Goal: Task Accomplishment & Management: Use online tool/utility

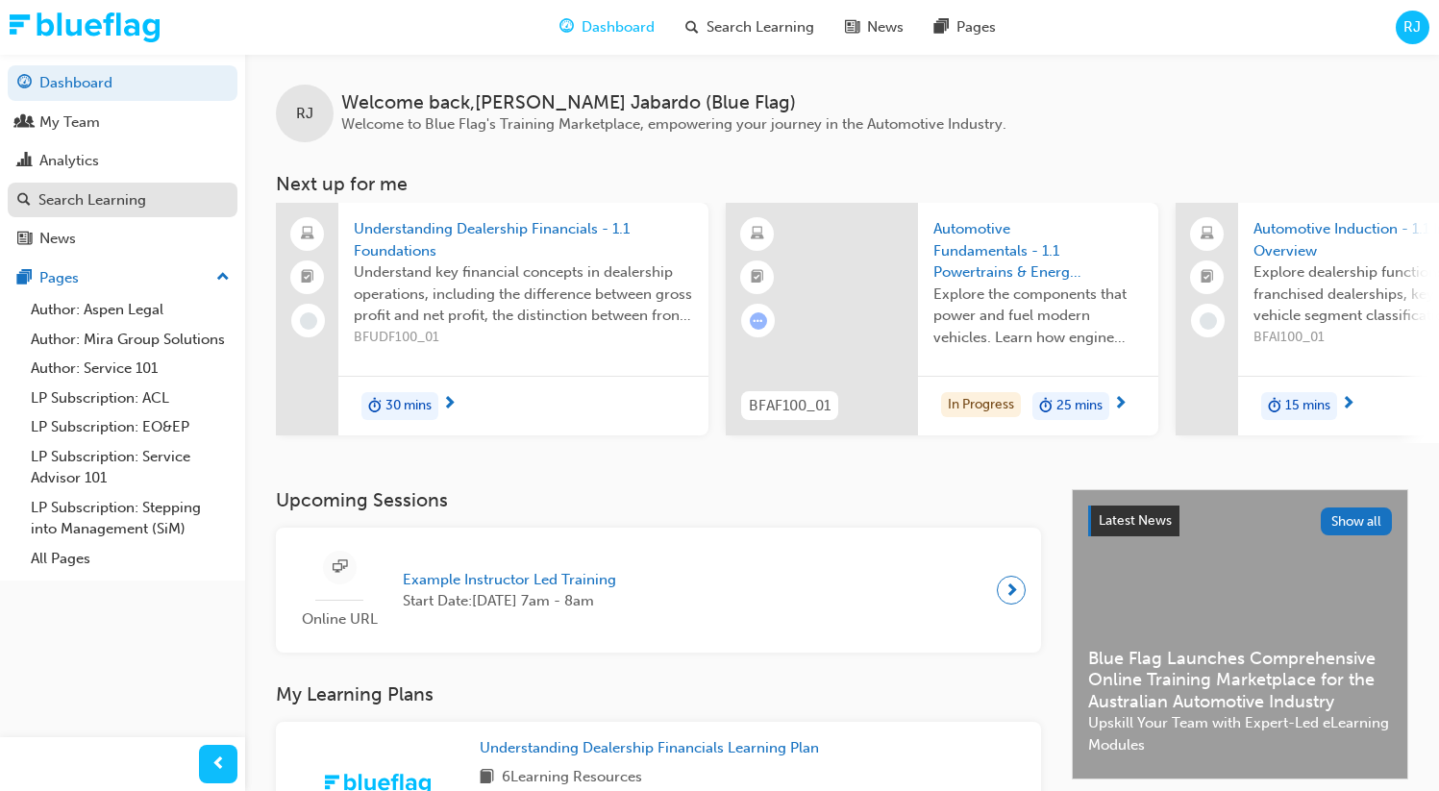
click at [125, 199] on div "Search Learning" at bounding box center [92, 200] width 108 height 22
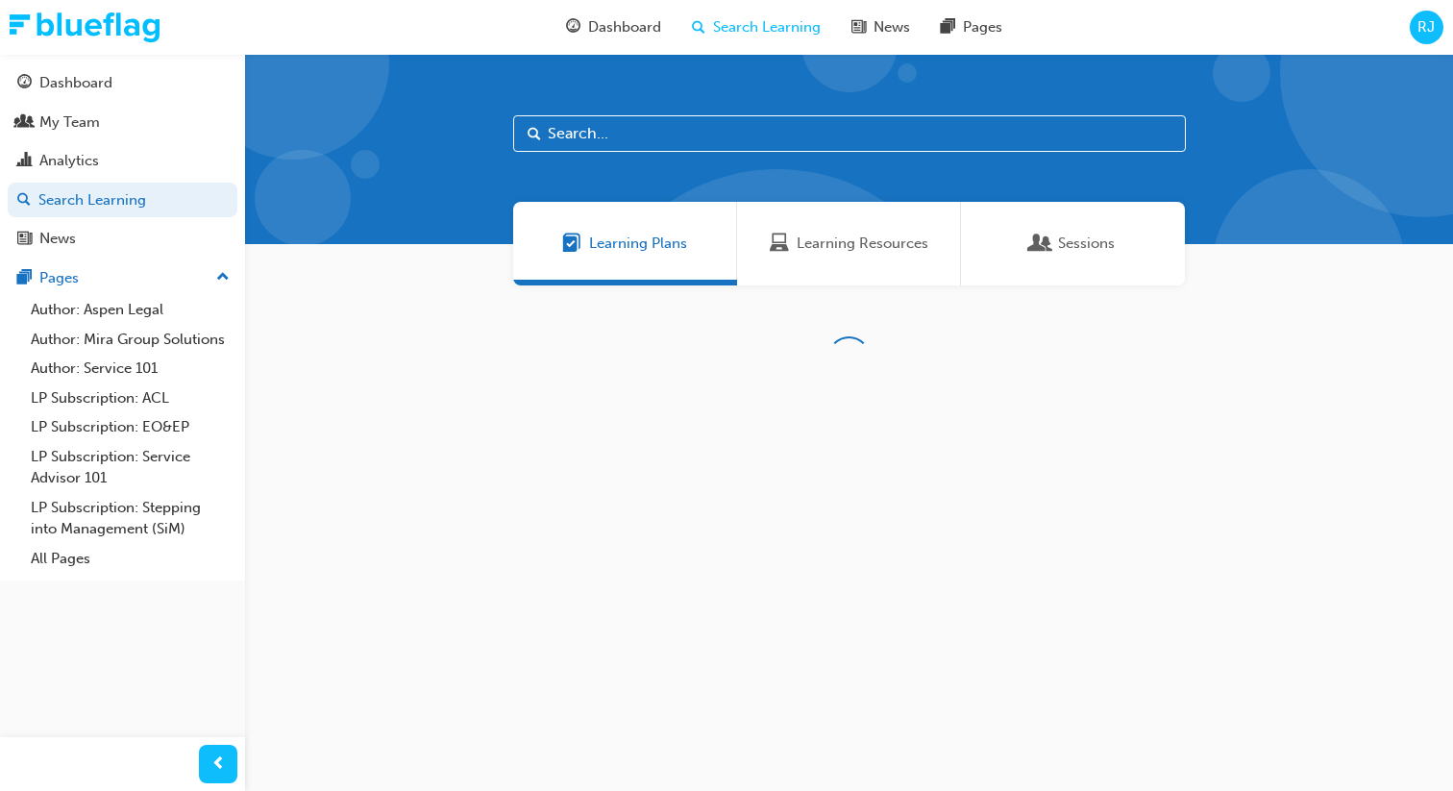
click at [1420, 31] on span "RJ" at bounding box center [1426, 27] width 17 height 22
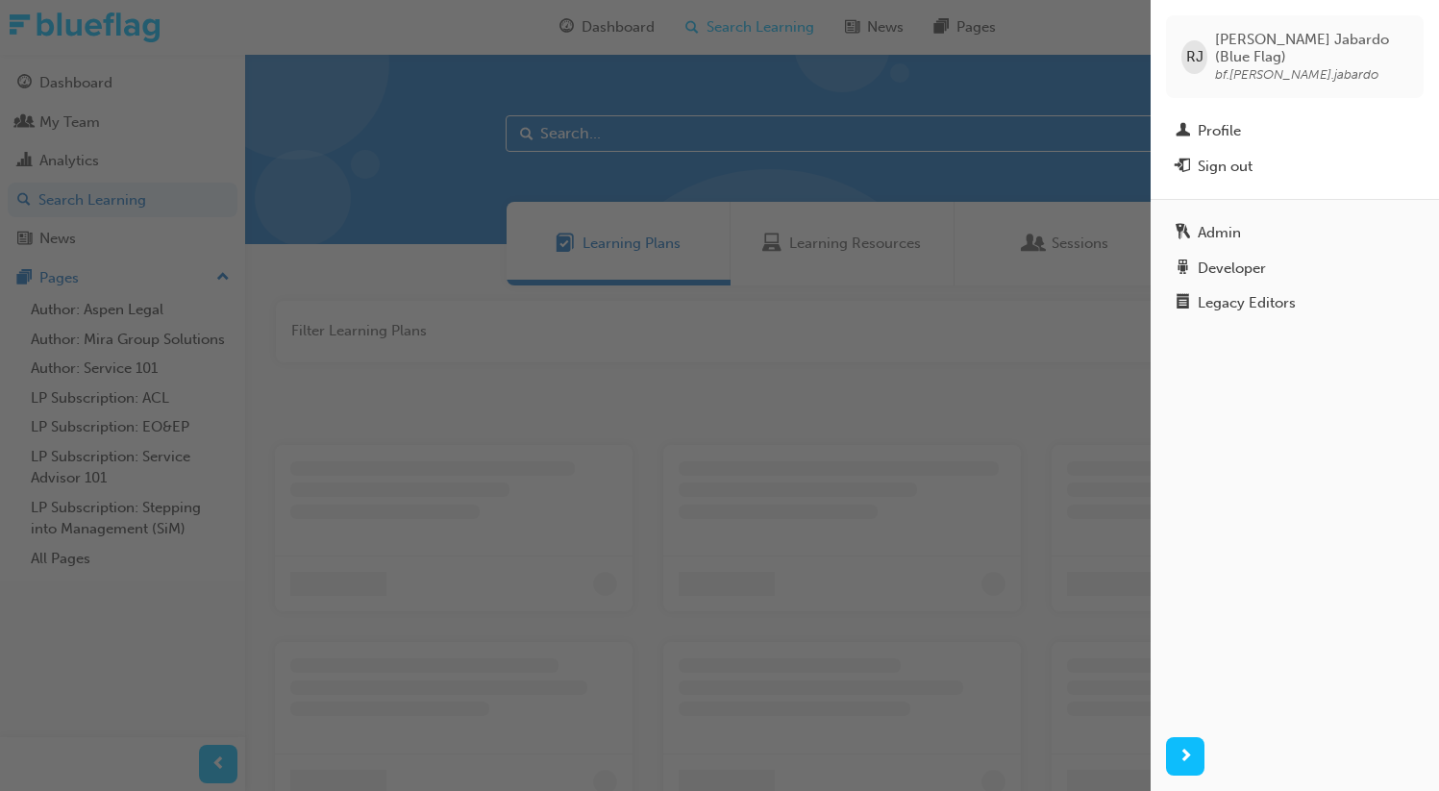
click at [1250, 199] on div "Admin Developer Legacy Editors" at bounding box center [1295, 460] width 288 height 523
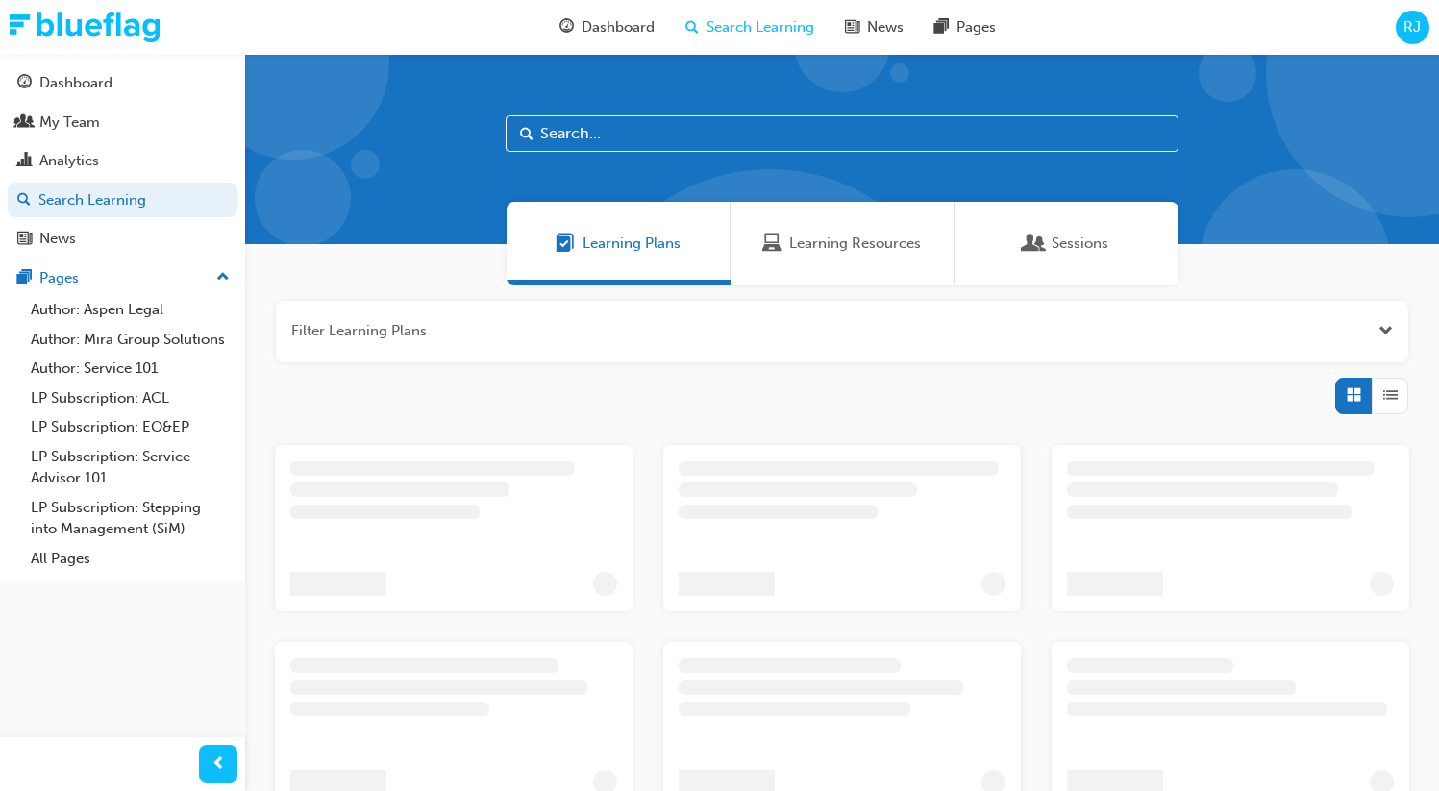
click at [1411, 34] on span "RJ" at bounding box center [1411, 27] width 17 height 22
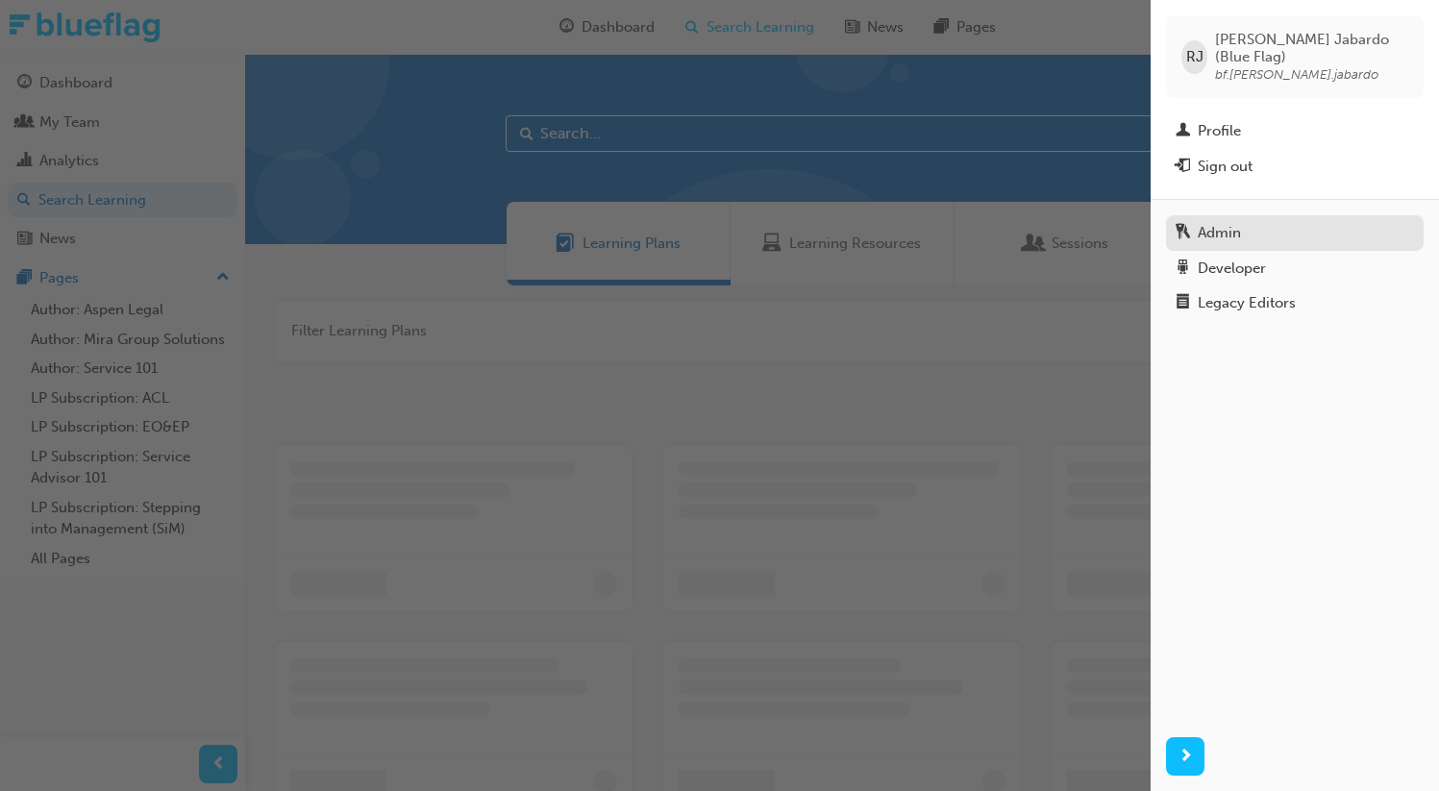
click at [1281, 221] on div "Admin" at bounding box center [1294, 233] width 238 height 24
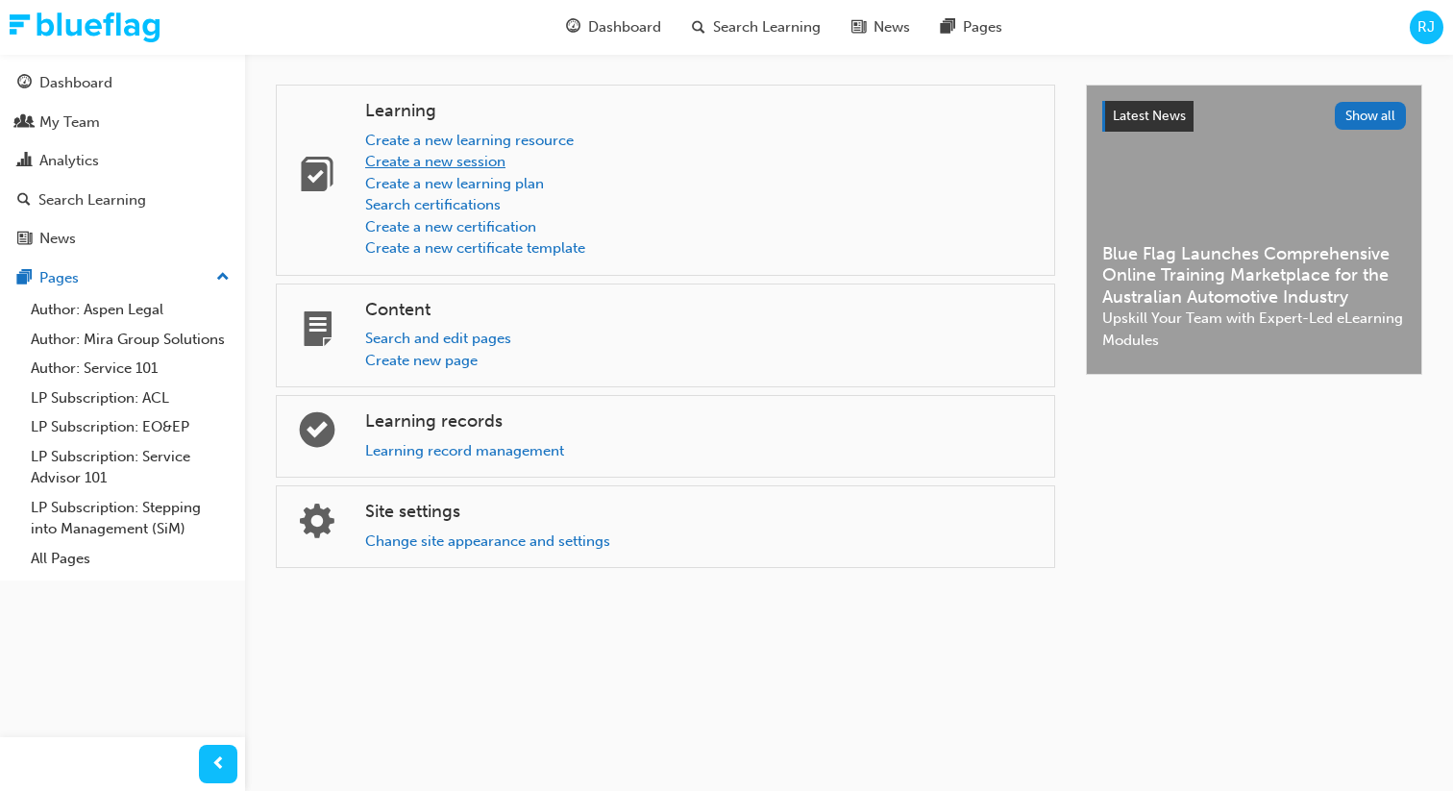
click at [483, 163] on link "Create a new session" at bounding box center [435, 161] width 140 height 17
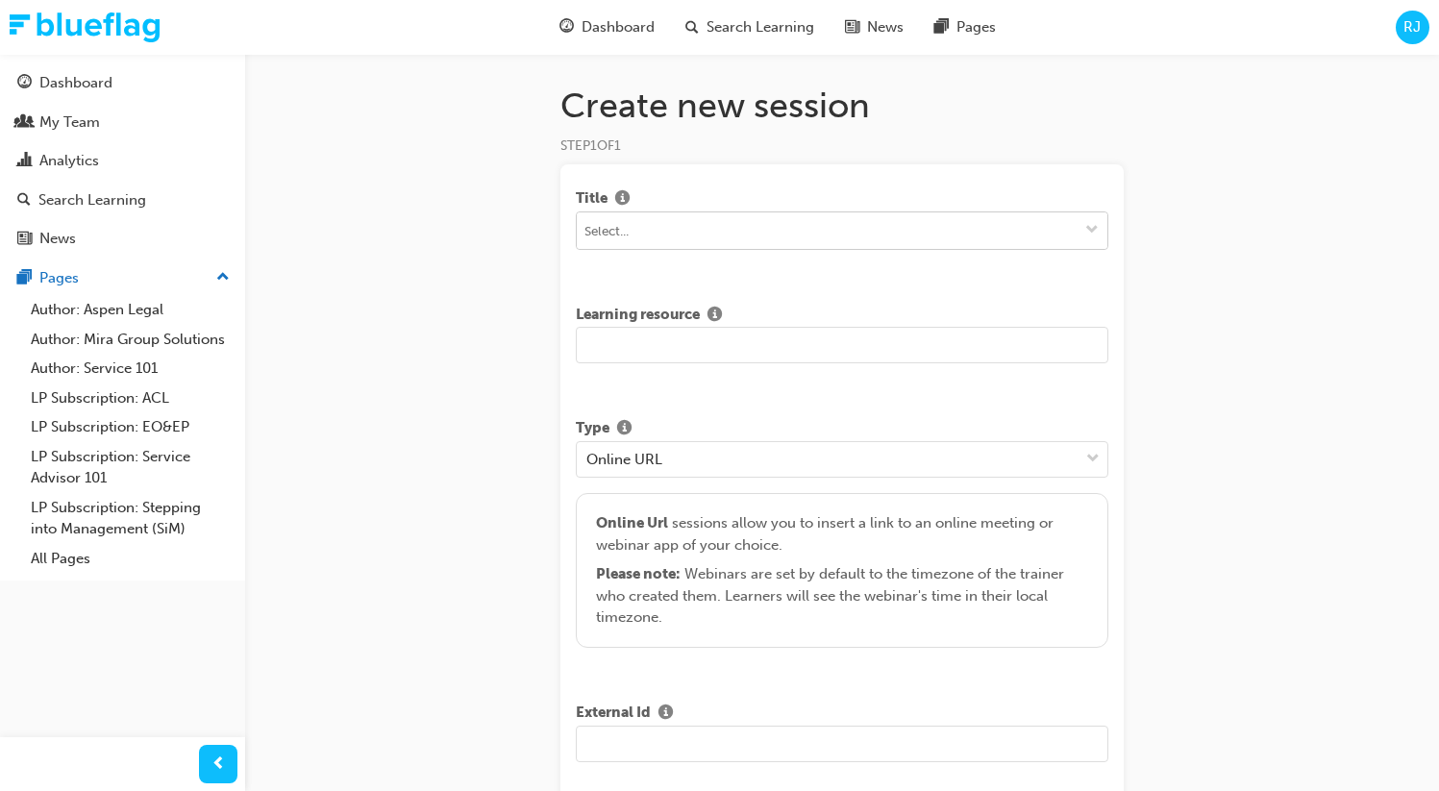
click at [681, 233] on input at bounding box center [842, 230] width 531 height 37
type input "a"
type input "au"
